Goal: Task Accomplishment & Management: Manage account settings

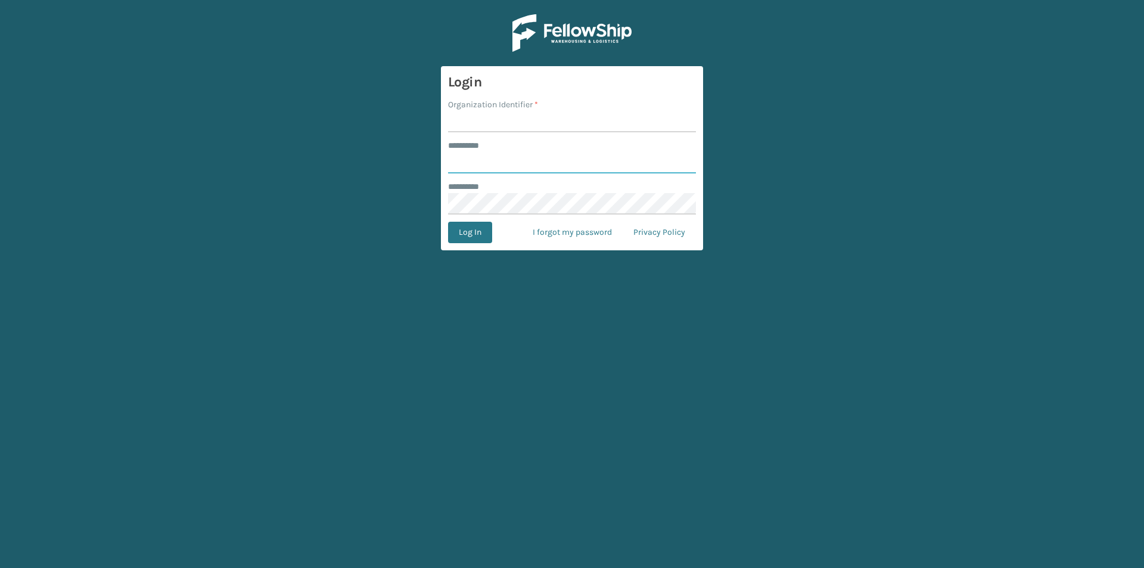
type input "****"
click at [555, 119] on input "Organization Identifier *" at bounding box center [572, 121] width 248 height 21
type input "Foamtex"
click at [475, 238] on button "Log In" at bounding box center [470, 232] width 44 height 21
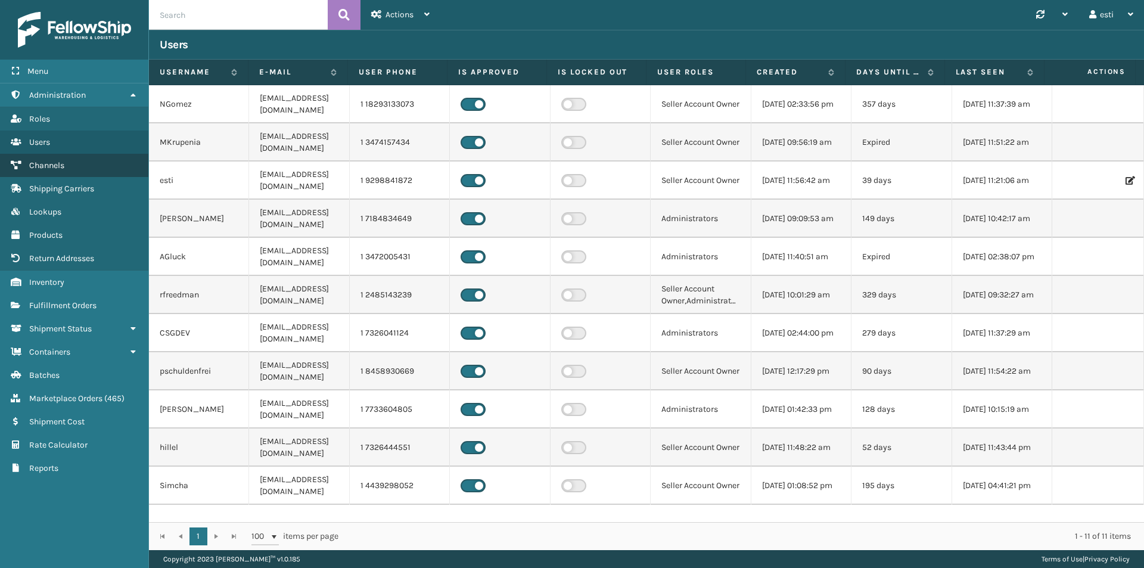
click at [78, 167] on link "Channels" at bounding box center [74, 165] width 148 height 23
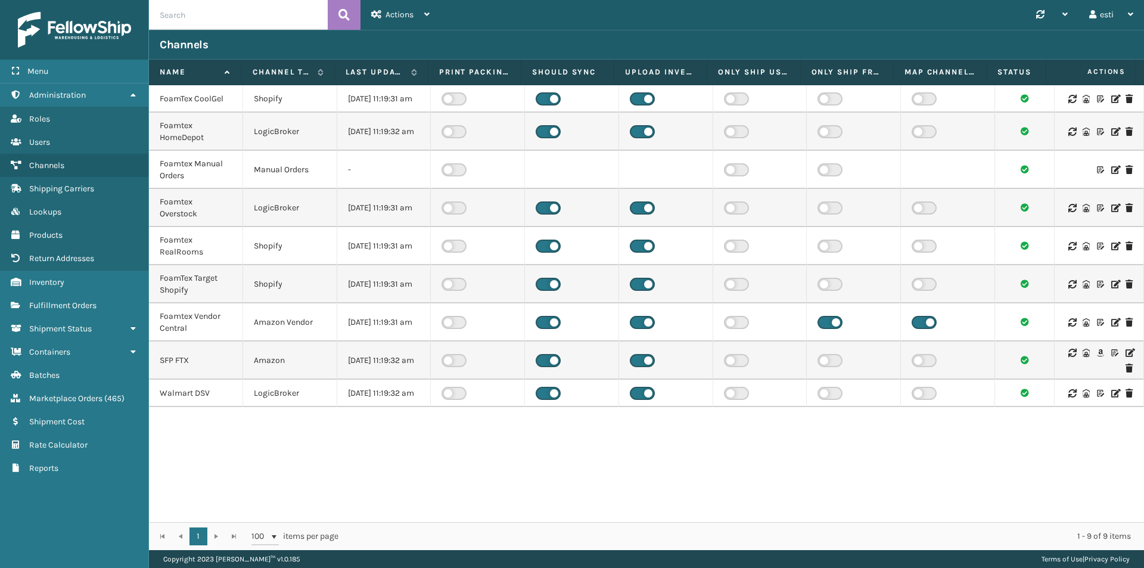
click at [1126, 357] on icon at bounding box center [1129, 353] width 7 height 8
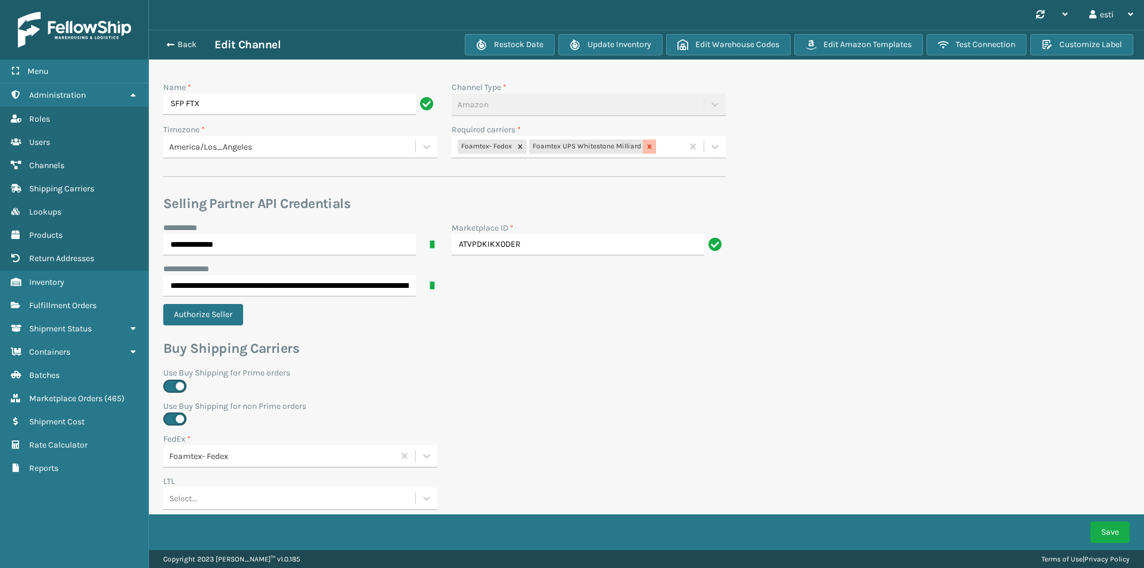
click at [648, 148] on icon at bounding box center [650, 146] width 4 height 4
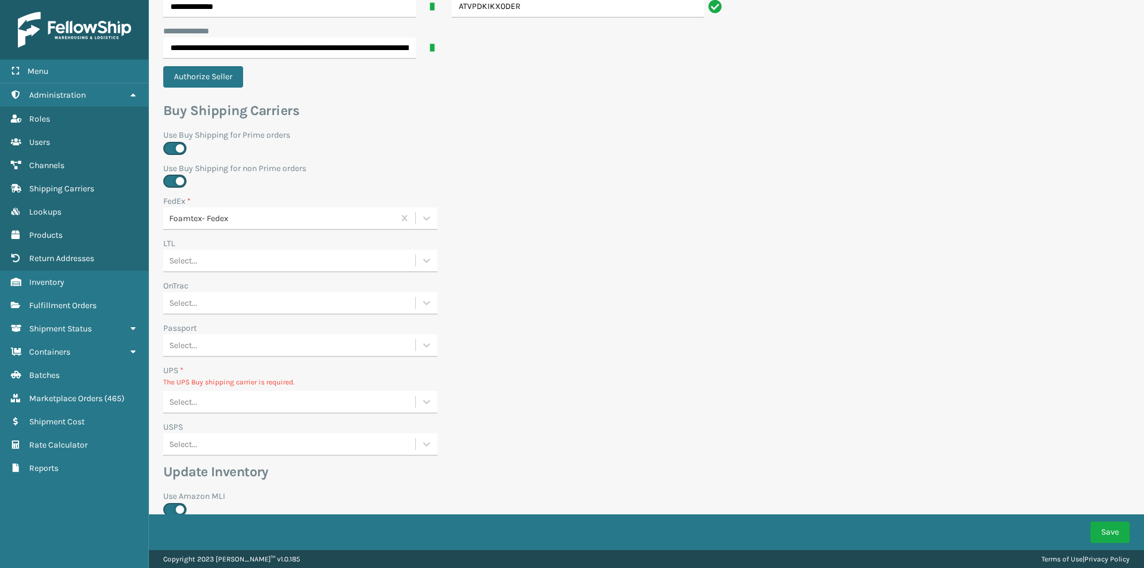
scroll to position [238, 0]
click at [231, 402] on div "Select..." at bounding box center [289, 402] width 252 height 20
click at [228, 431] on div "None" at bounding box center [300, 431] width 274 height 22
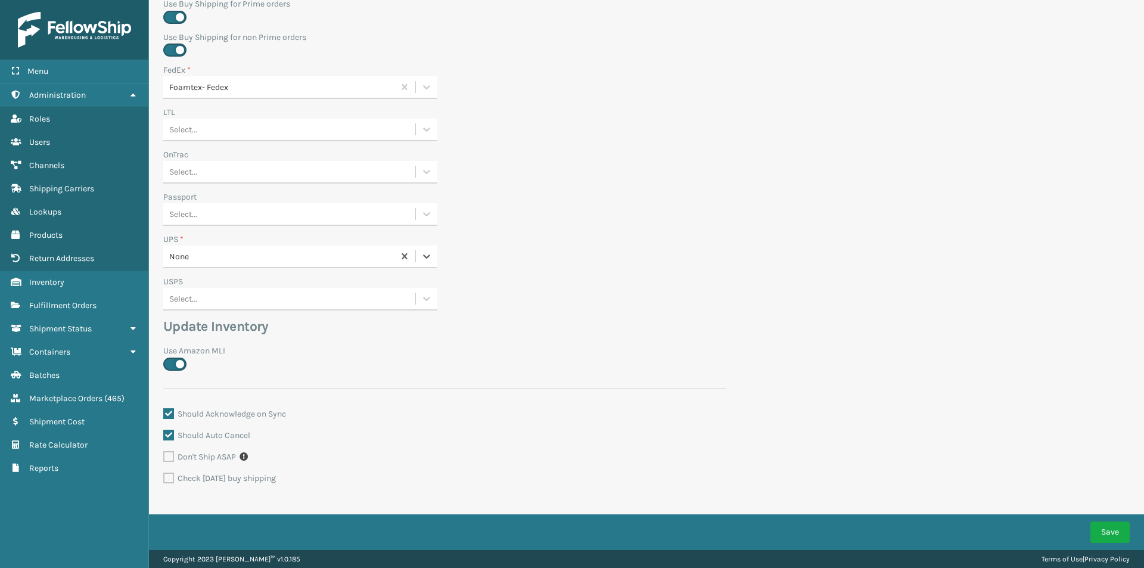
scroll to position [372, 0]
click at [1095, 521] on div "Save" at bounding box center [646, 532] width 995 height 36
click at [1107, 532] on button "Save" at bounding box center [1110, 531] width 39 height 21
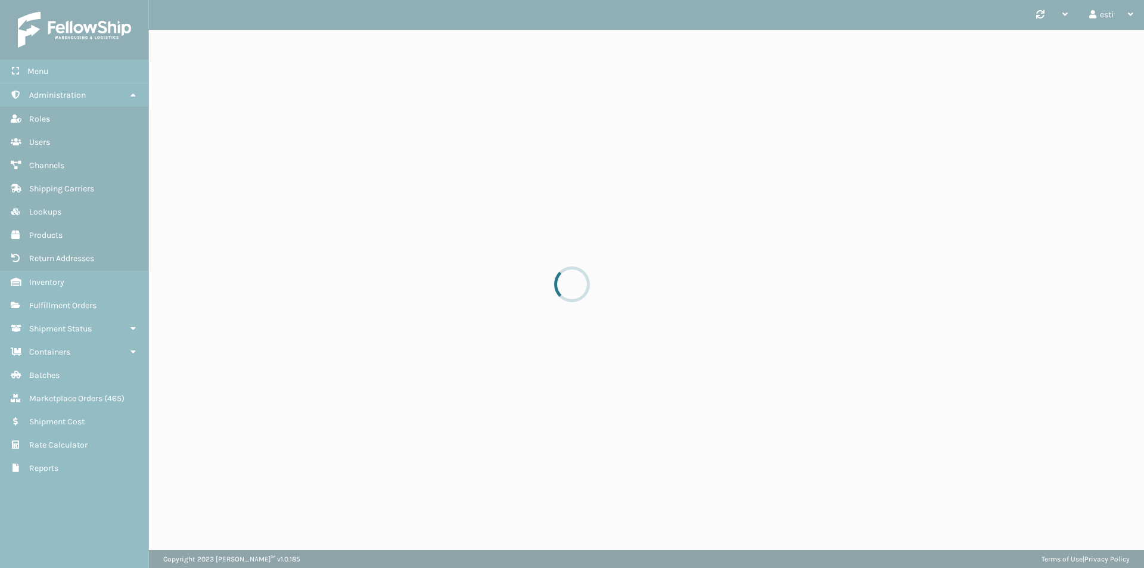
scroll to position [0, 0]
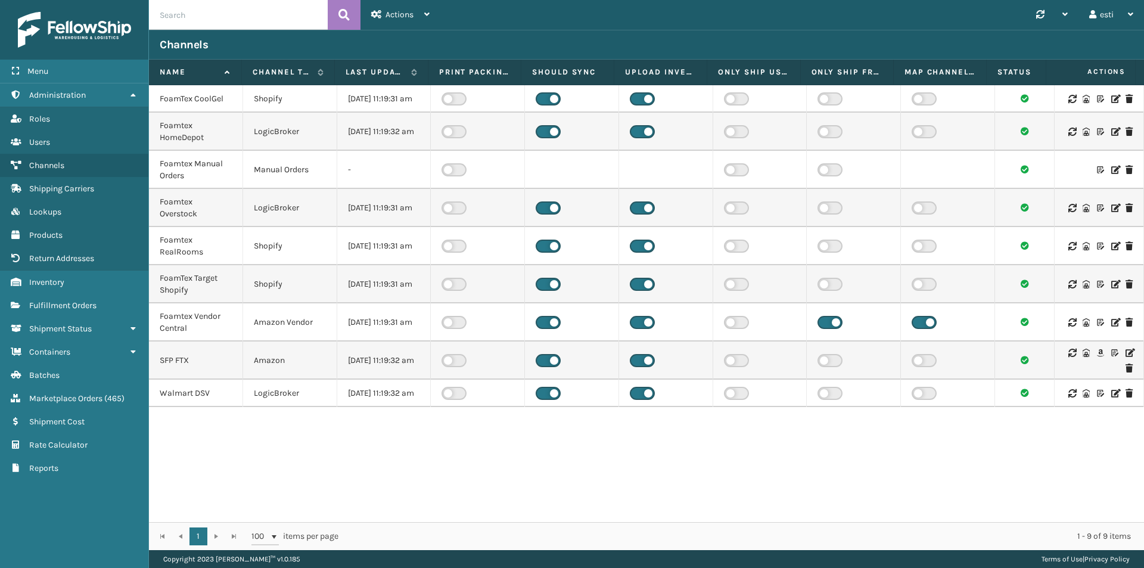
click at [1126, 357] on icon at bounding box center [1129, 353] width 7 height 8
